Goal: Obtain resource: Download file/media

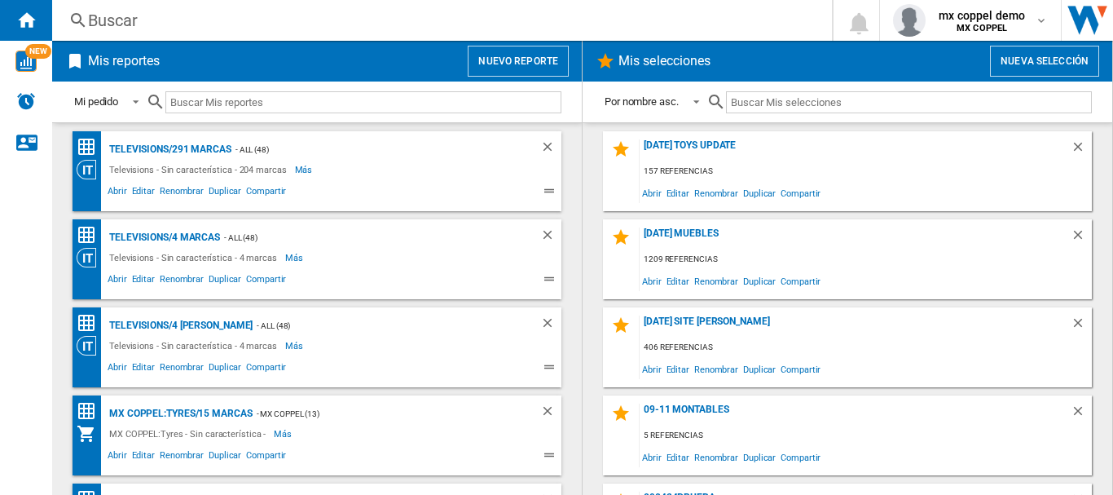
click at [511, 62] on button "Nuevo reporte" at bounding box center [518, 61] width 101 height 31
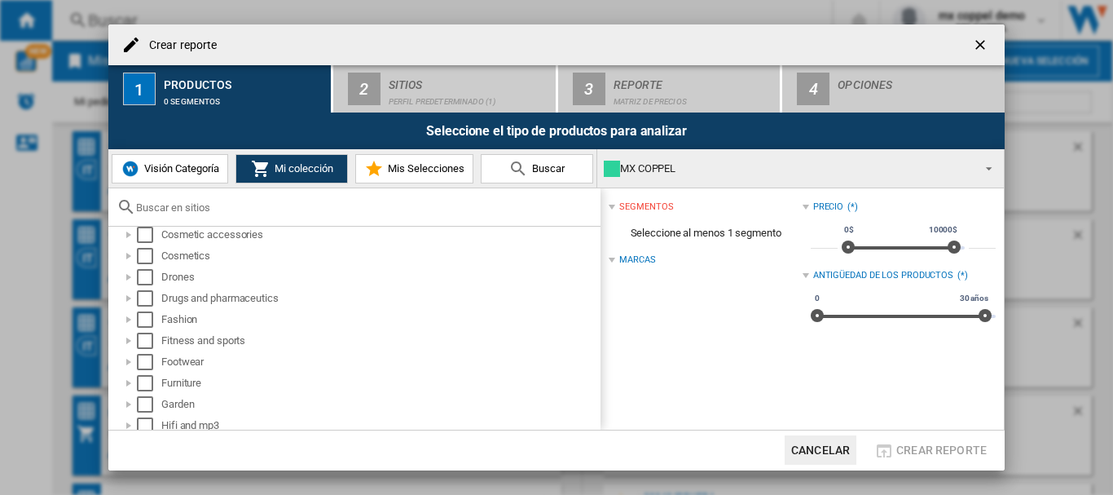
scroll to position [326, 0]
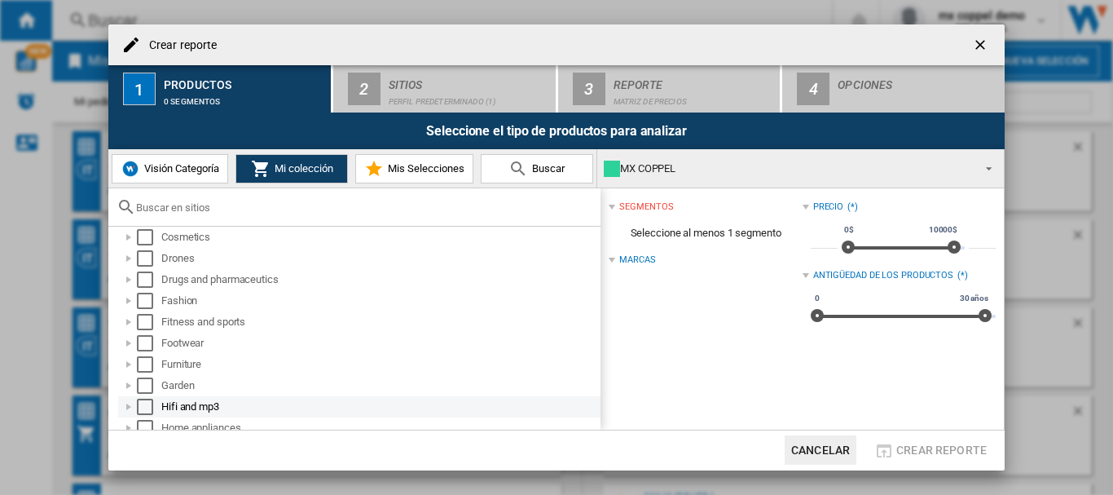
click at [142, 405] on div "Select" at bounding box center [145, 407] width 16 height 16
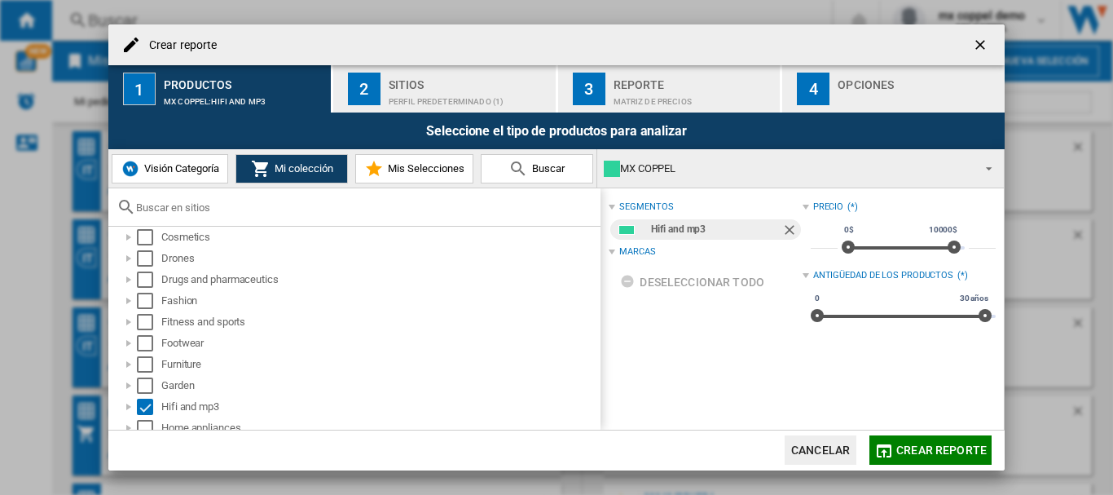
click at [390, 86] on div "Sitios" at bounding box center [469, 80] width 161 height 17
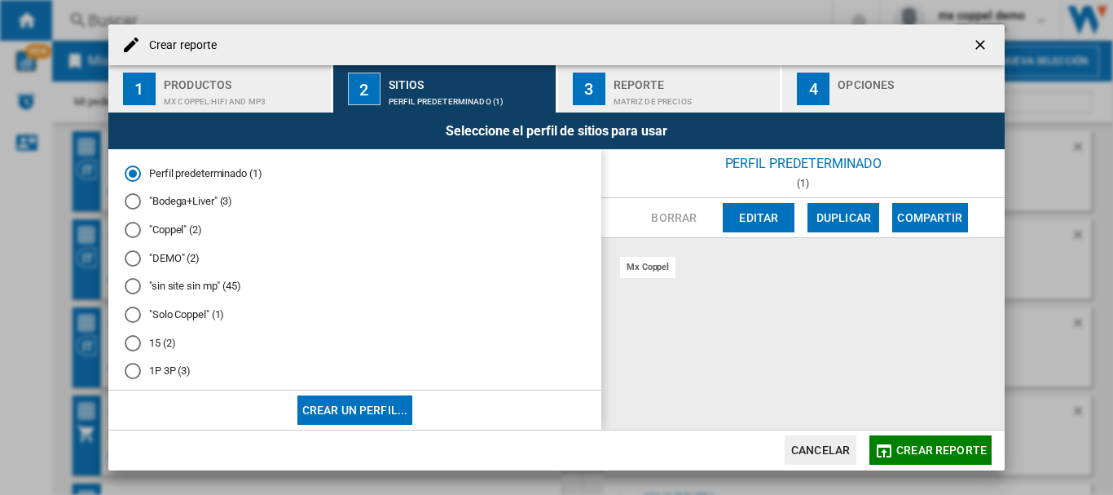
click at [935, 445] on span "Crear reporte" at bounding box center [942, 449] width 90 height 13
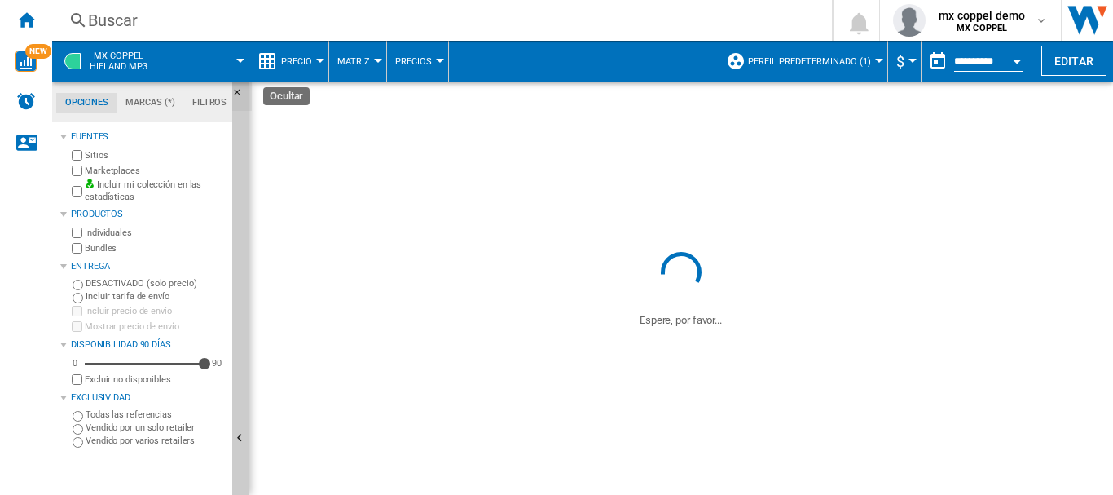
click at [235, 90] on ng-md-icon "Ocultar" at bounding box center [242, 97] width 20 height 20
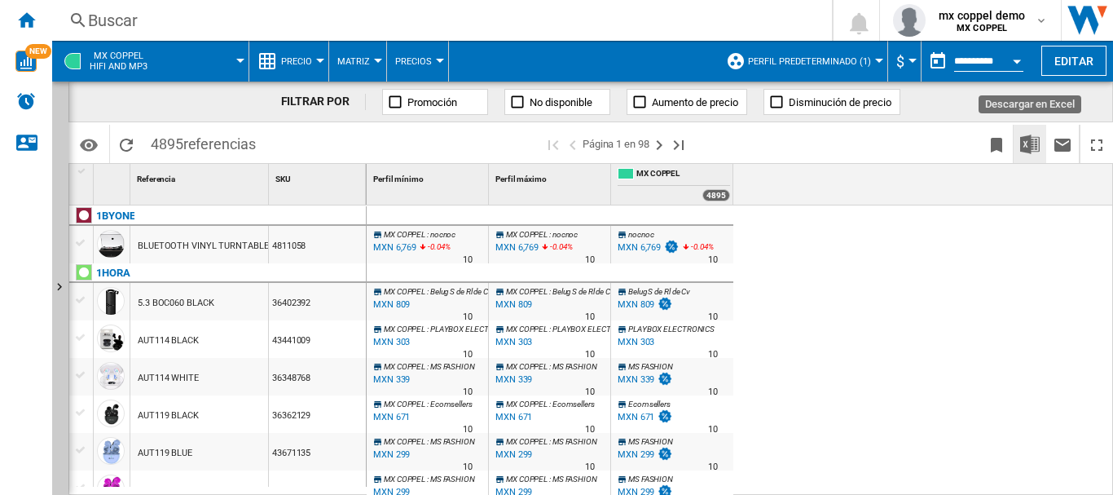
click at [1037, 144] on img "Descargar en Excel" at bounding box center [1030, 144] width 20 height 20
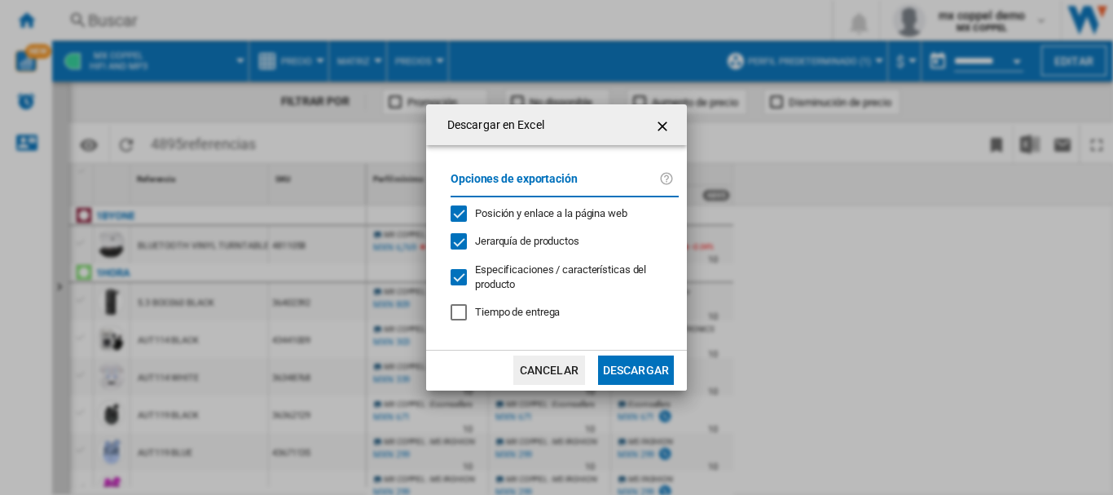
click at [643, 359] on button "Descargar" at bounding box center [636, 369] width 76 height 29
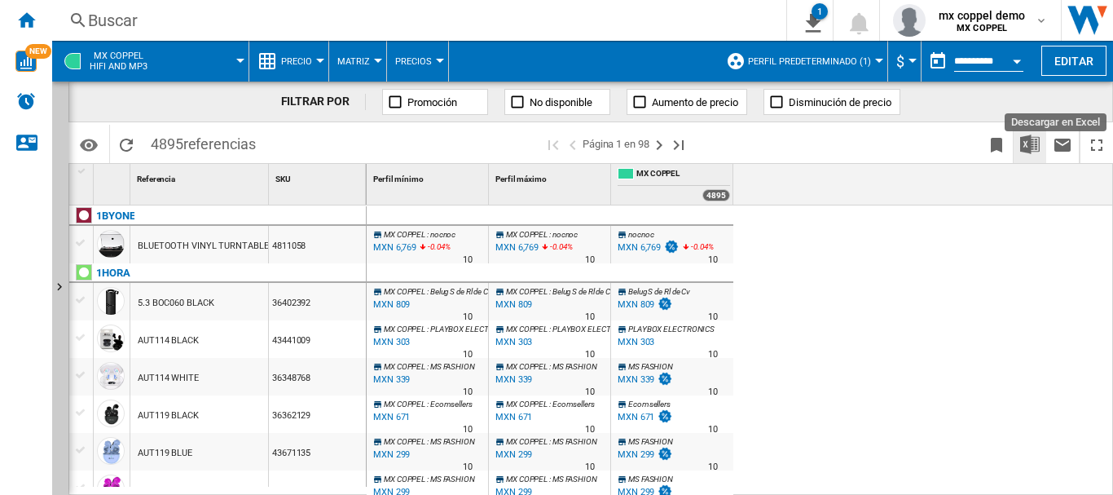
click at [1037, 145] on img "Descargar en Excel" at bounding box center [1030, 144] width 20 height 20
